Goal: Navigation & Orientation: Find specific page/section

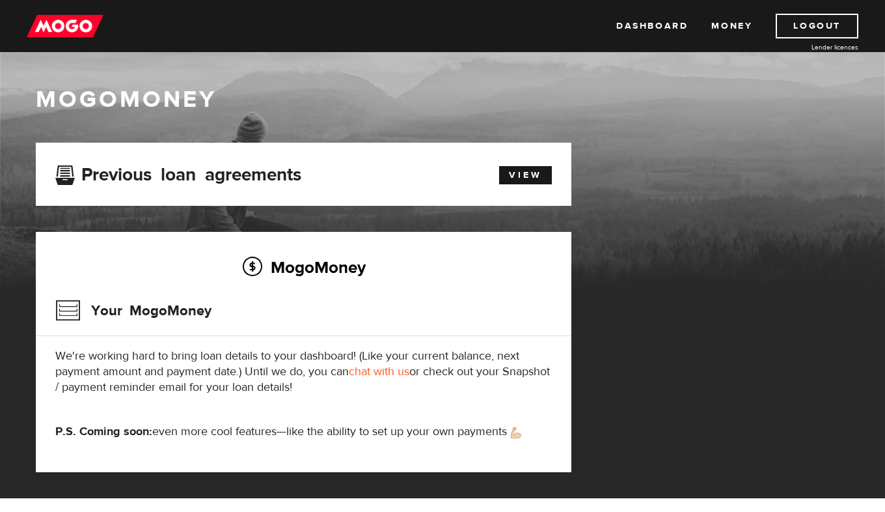
click at [664, 19] on link "Dashboard" at bounding box center [652, 26] width 72 height 25
click at [751, 20] on link "Money" at bounding box center [731, 26] width 41 height 25
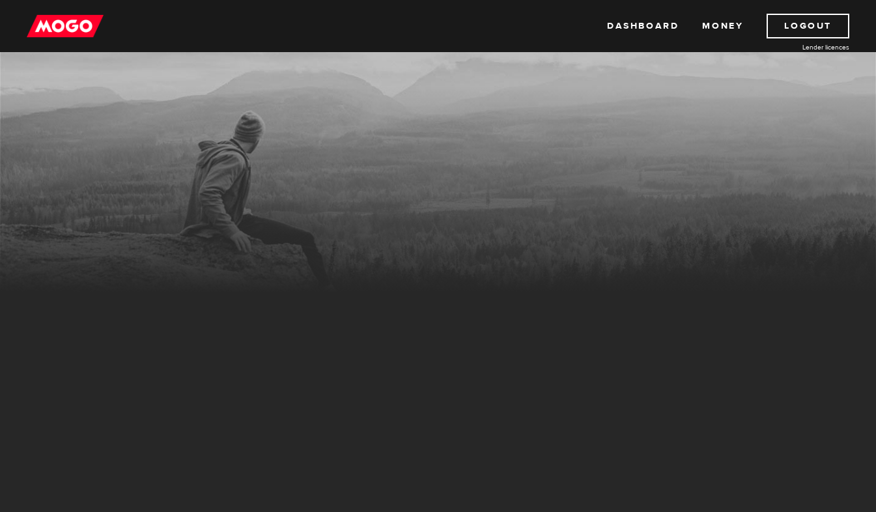
click at [751, 20] on ul "Dashboard Money Logout" at bounding box center [728, 26] width 242 height 25
